Goal: Transaction & Acquisition: Purchase product/service

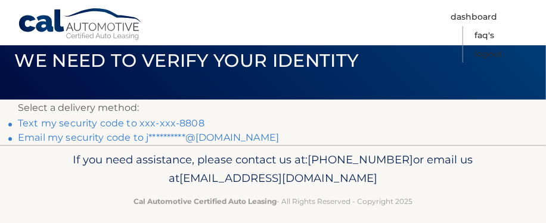
scroll to position [58, 0]
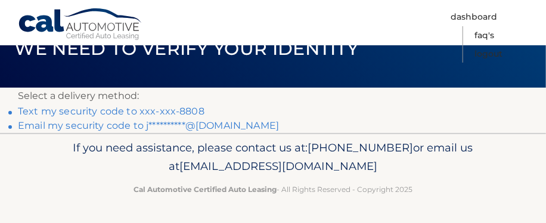
click at [163, 110] on link "Text my security code to xxx-xxx-8808" at bounding box center [111, 110] width 186 height 11
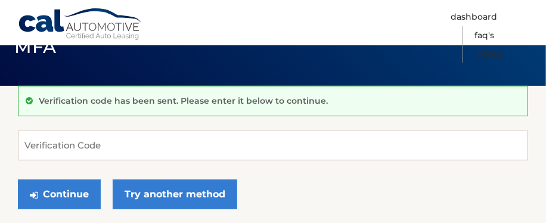
scroll to position [119, 0]
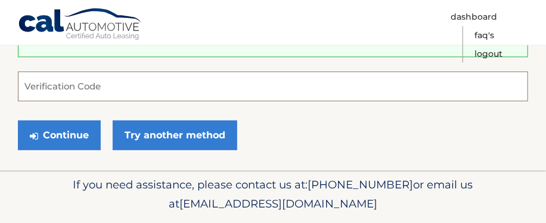
click at [57, 76] on input "Verification Code" at bounding box center [273, 86] width 510 height 30
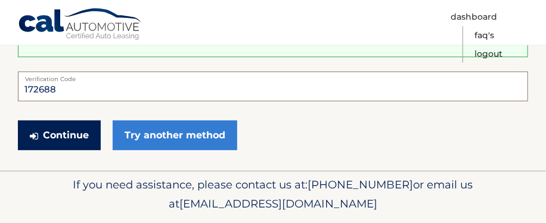
type input "172688"
click at [76, 139] on button "Continue" at bounding box center [59, 135] width 83 height 30
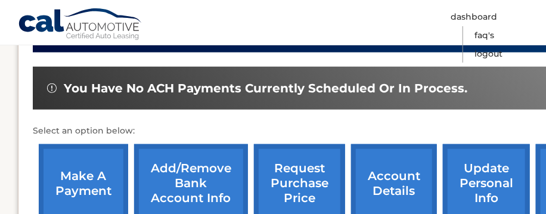
scroll to position [357, 0]
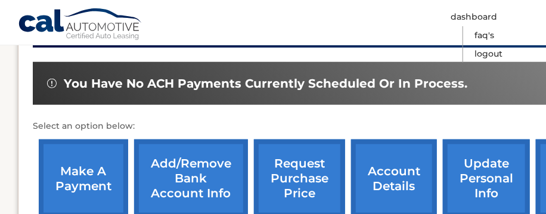
click at [93, 178] on link "make a payment" at bounding box center [83, 178] width 89 height 78
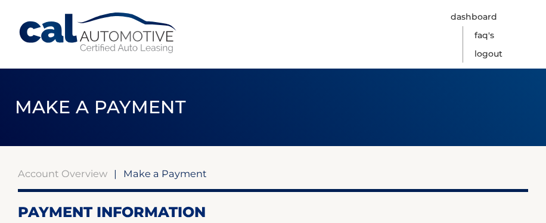
select select "NjQ4YWEzYzItNDg5MC00N2UwLWIzZGQtMTY2Yzc5YmJkZTc3"
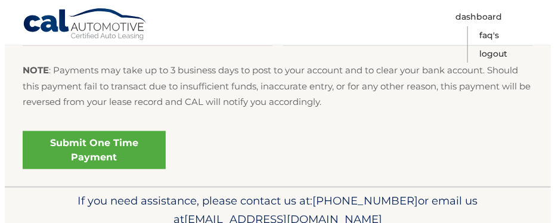
scroll to position [596, 0]
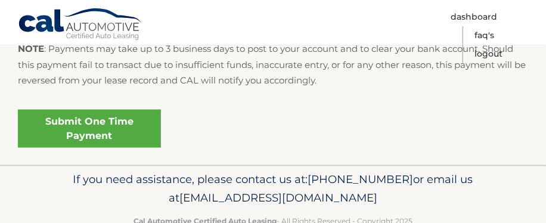
click at [114, 130] on link "Submit One Time Payment" at bounding box center [89, 129] width 143 height 38
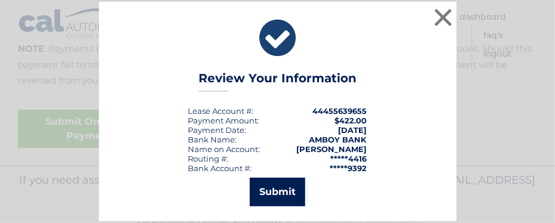
click at [273, 197] on button "Submit" at bounding box center [277, 192] width 55 height 29
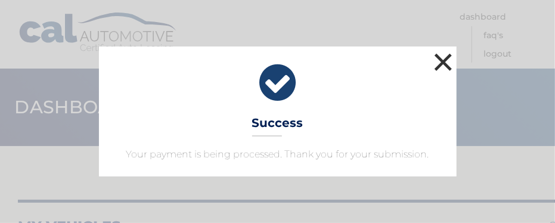
click at [444, 57] on button "×" at bounding box center [443, 62] width 24 height 24
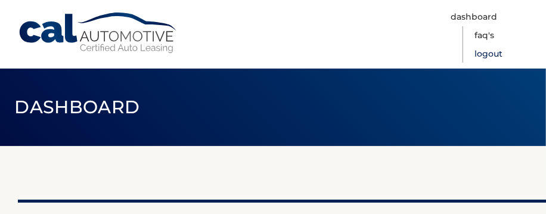
click at [492, 54] on link "Logout" at bounding box center [488, 54] width 28 height 18
